Goal: Task Accomplishment & Management: Manage account settings

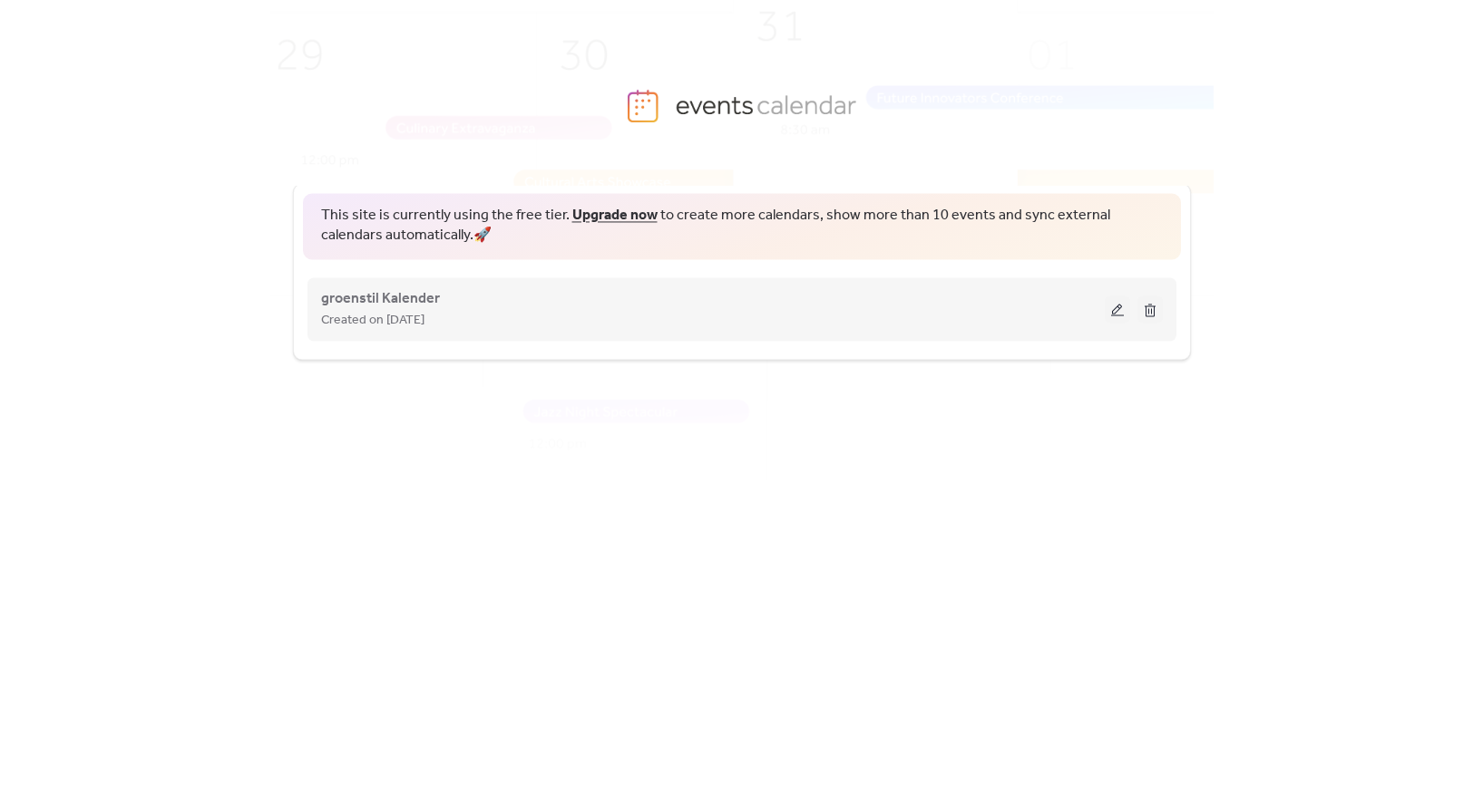
click at [460, 331] on div "groenstil Kalender Created on [DATE]" at bounding box center [742, 309] width 841 height 72
click at [418, 302] on span "groenstil Kalender" at bounding box center [380, 299] width 119 height 22
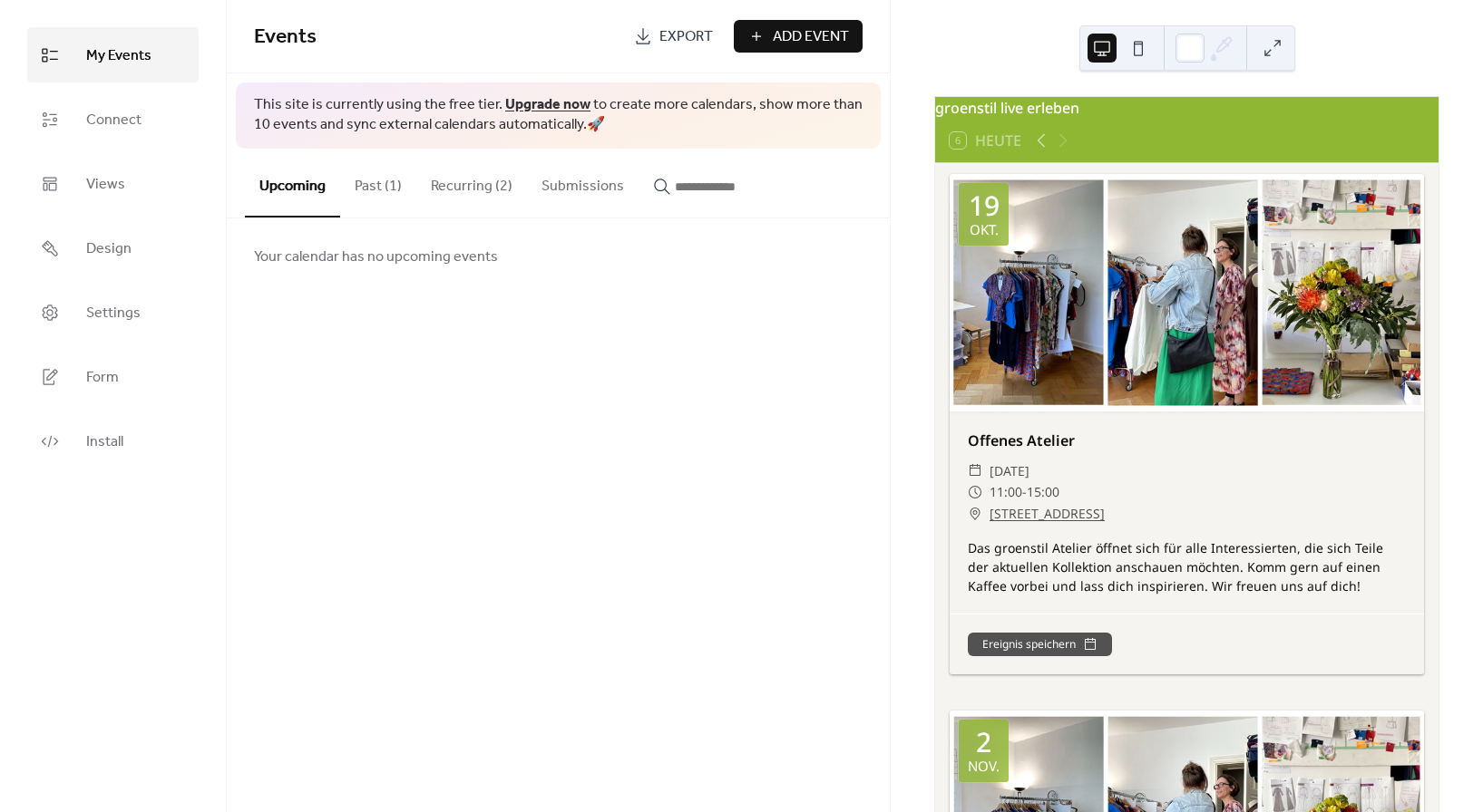
click at [461, 189] on button "Recurring (2)" at bounding box center [471, 182] width 111 height 68
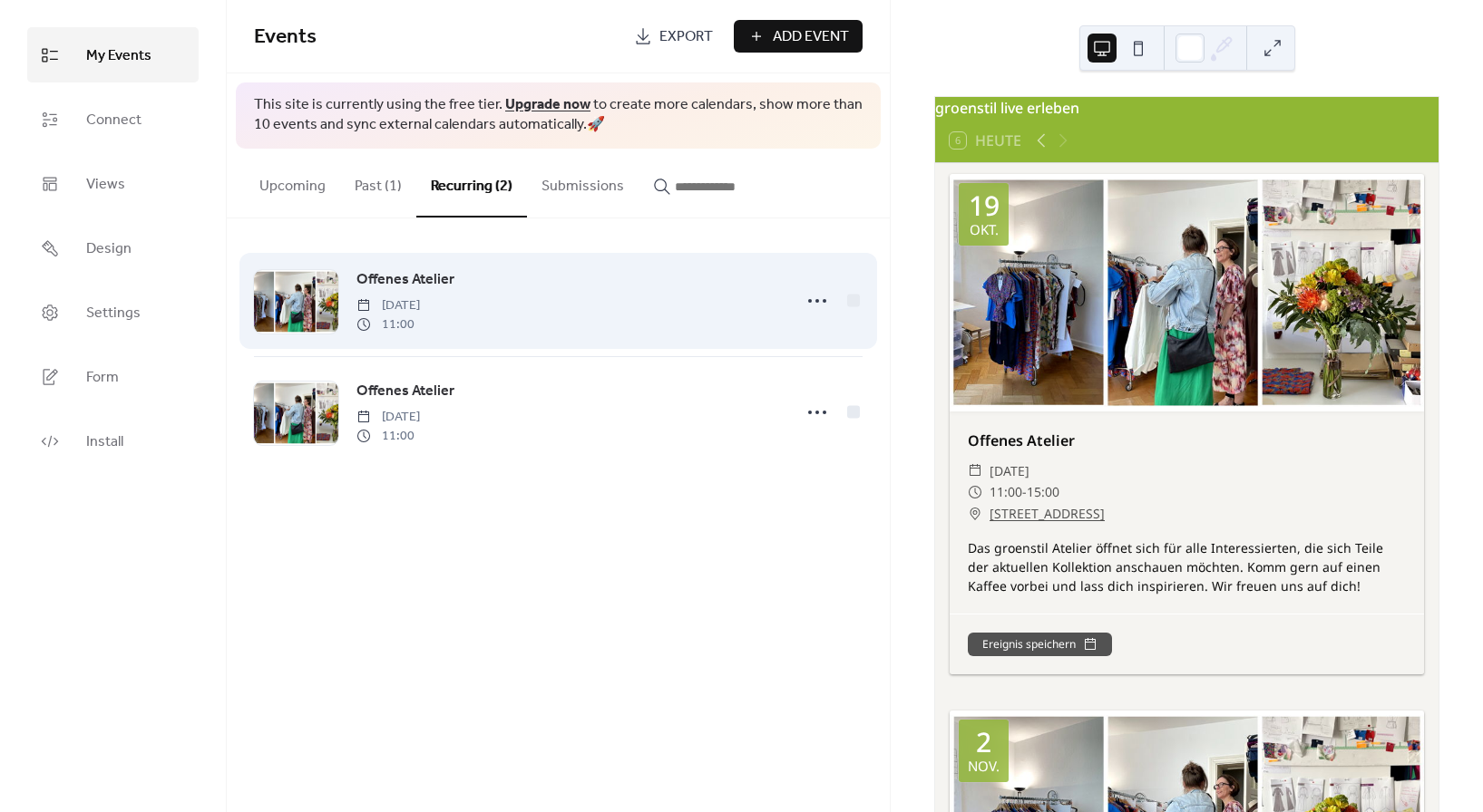
click at [420, 296] on span "[DATE]" at bounding box center [388, 306] width 64 height 19
click at [437, 280] on span "Offenes Atelier" at bounding box center [405, 280] width 98 height 22
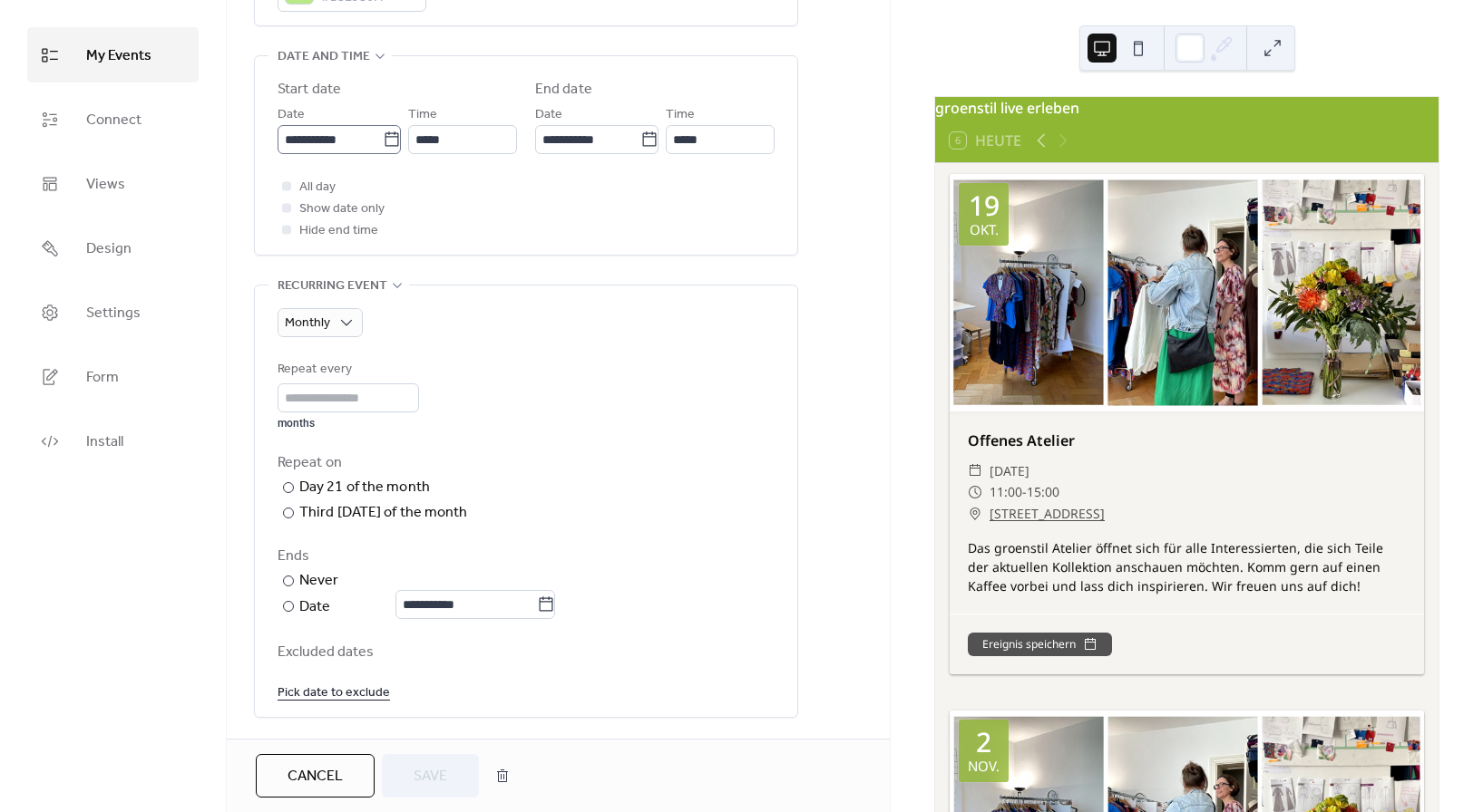
scroll to position [635, 0]
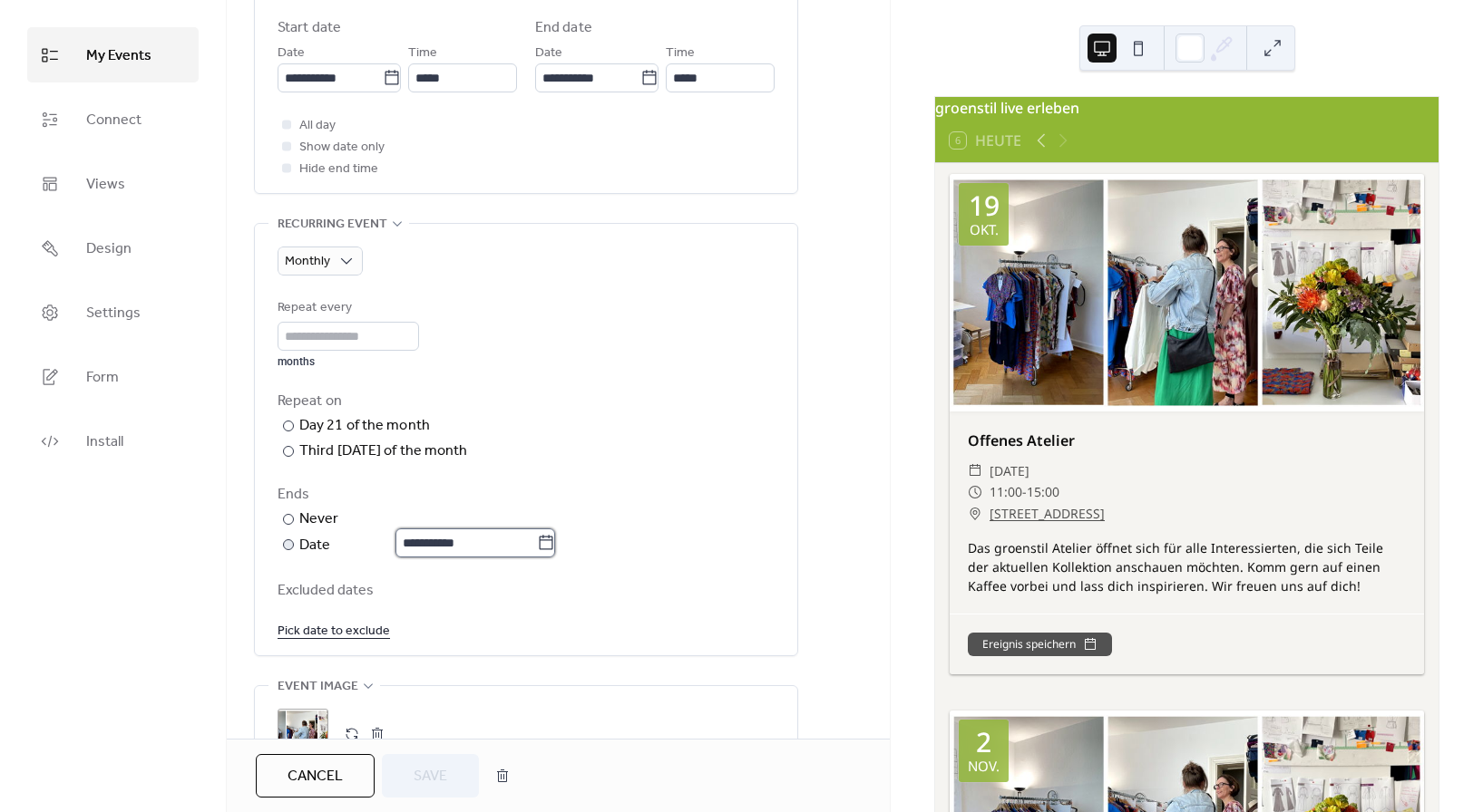
click at [487, 547] on input "**********" at bounding box center [466, 543] width 142 height 29
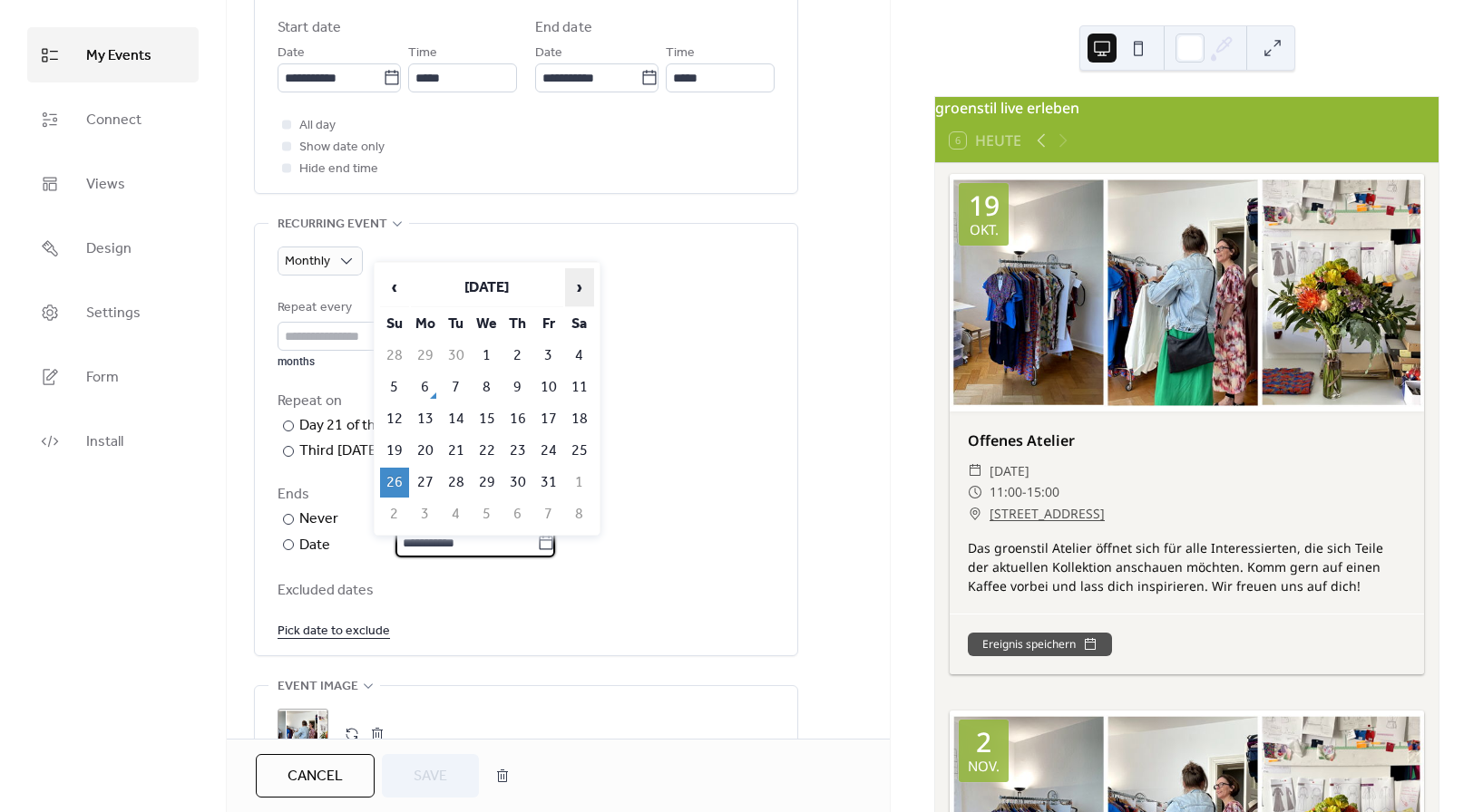
click at [582, 291] on span "›" at bounding box center [580, 287] width 27 height 37
click at [427, 449] on td "17" at bounding box center [426, 450] width 29 height 30
type input "**********"
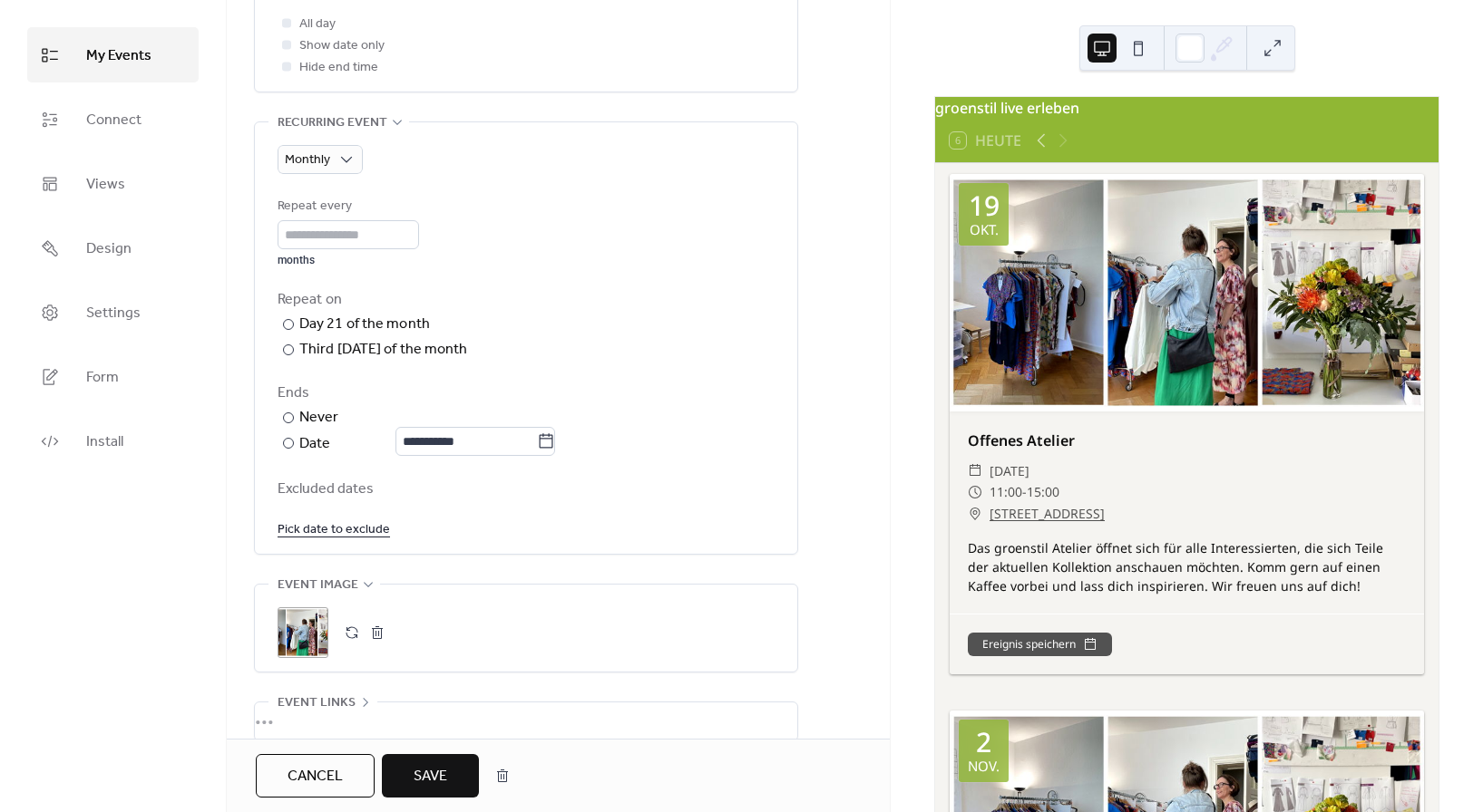
scroll to position [894, 0]
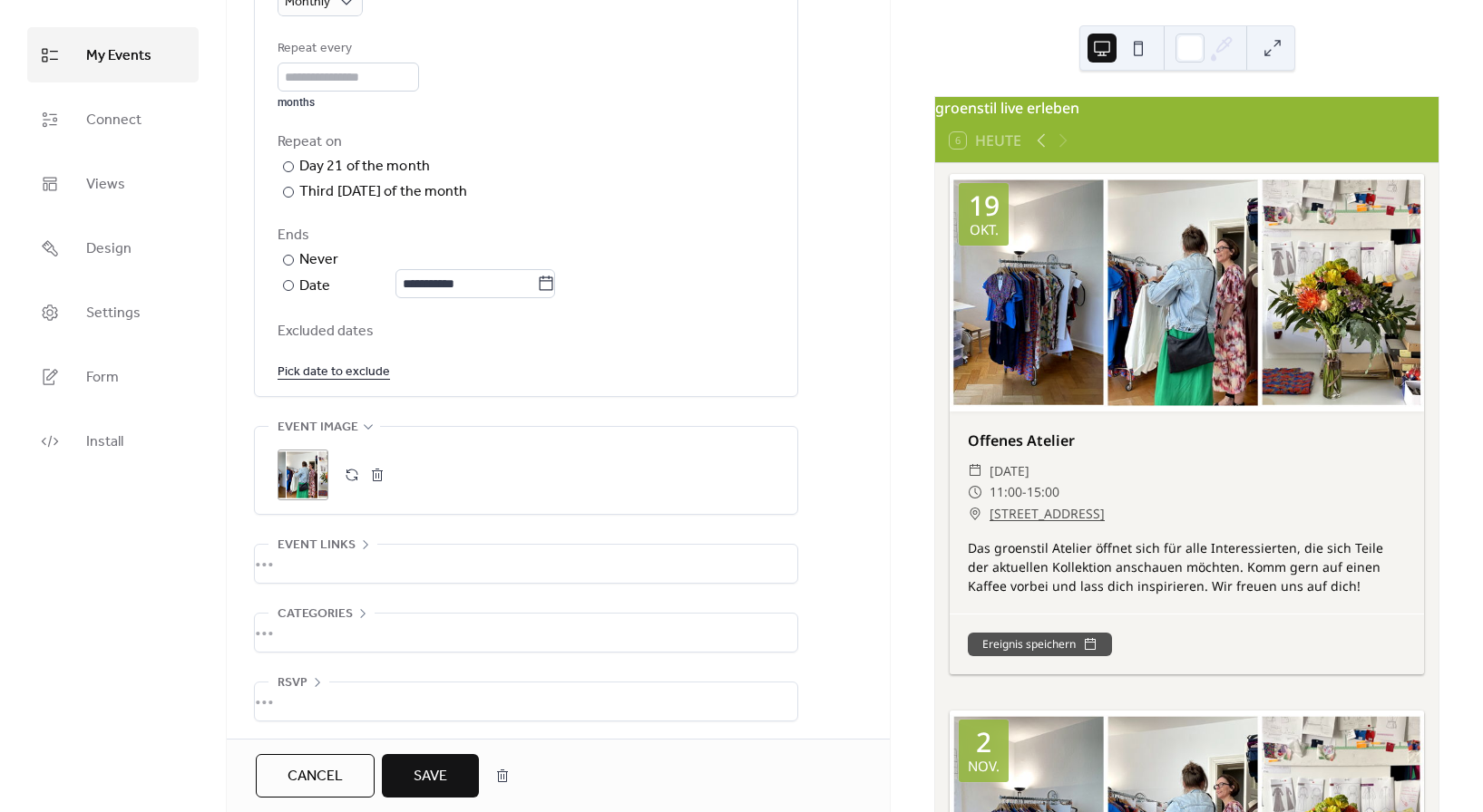
click at [419, 787] on span "Save" at bounding box center [430, 776] width 34 height 22
